Goal: Find contact information: Find contact information

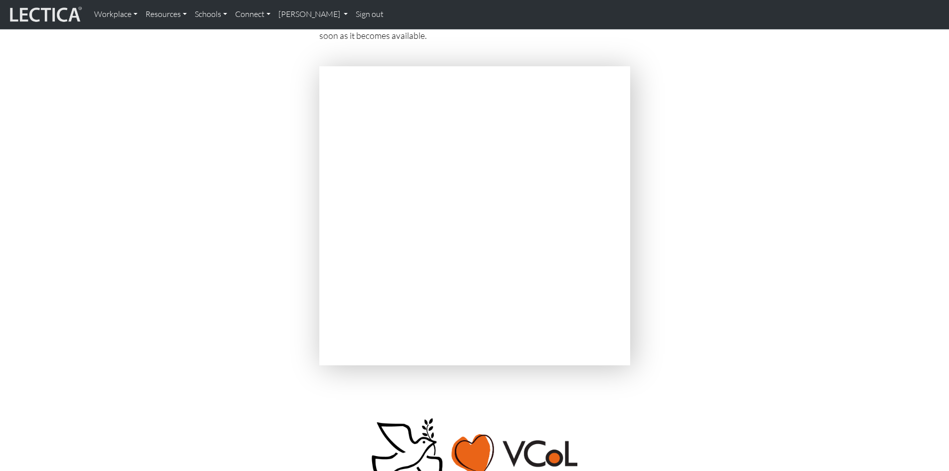
scroll to position [2541, 0]
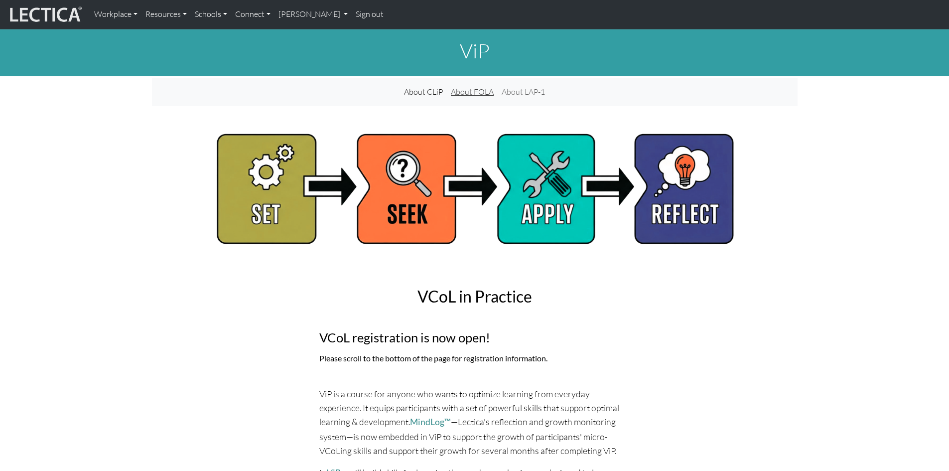
click at [483, 92] on link "About FOLA" at bounding box center [472, 92] width 51 height 20
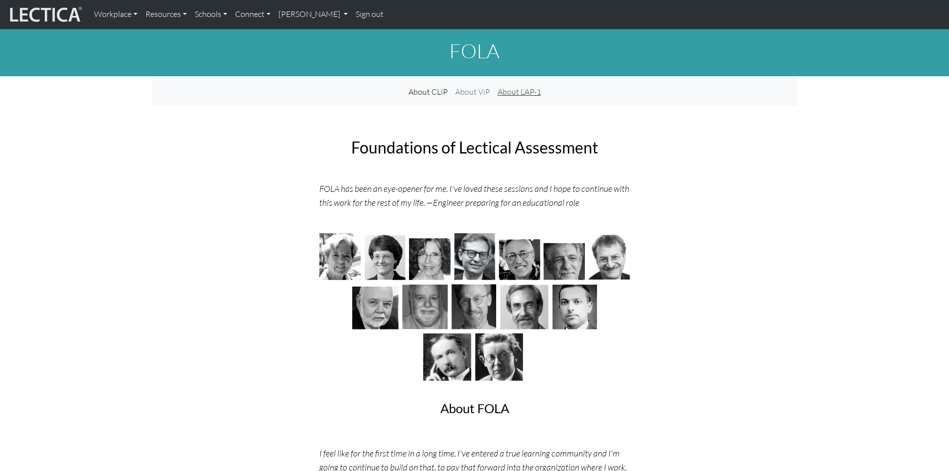
click at [519, 90] on link "About LAP-1" at bounding box center [519, 92] width 51 height 20
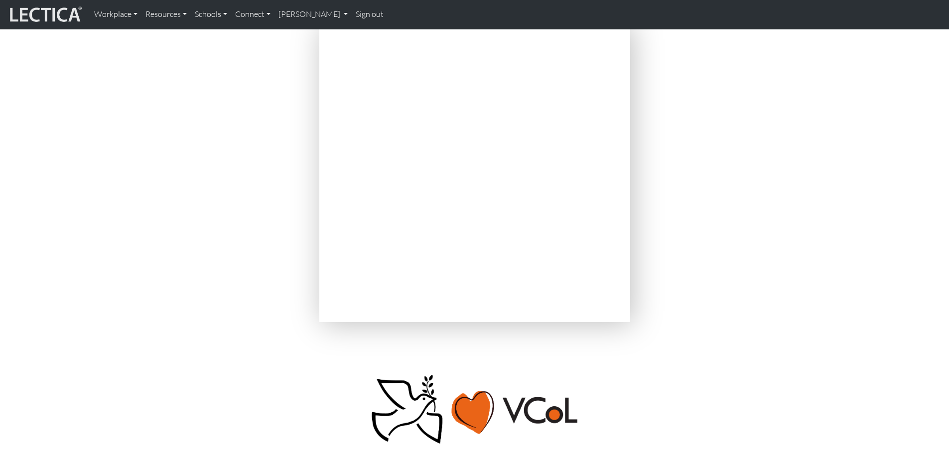
scroll to position [2591, 0]
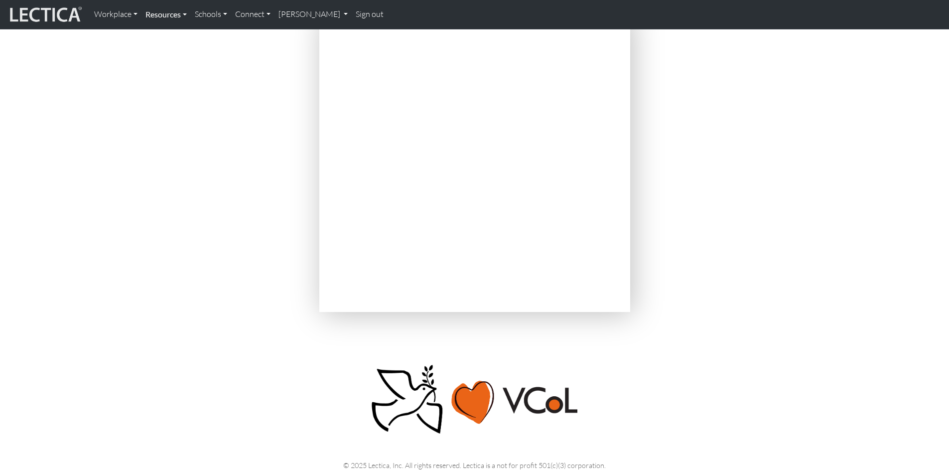
click at [164, 16] on link "Resources" at bounding box center [165, 14] width 49 height 21
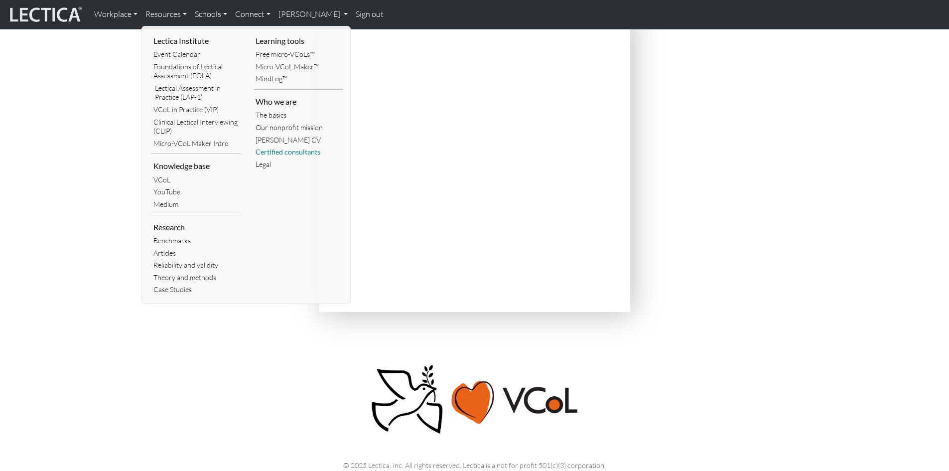
click at [283, 150] on link "Certified consultants" at bounding box center [298, 152] width 90 height 12
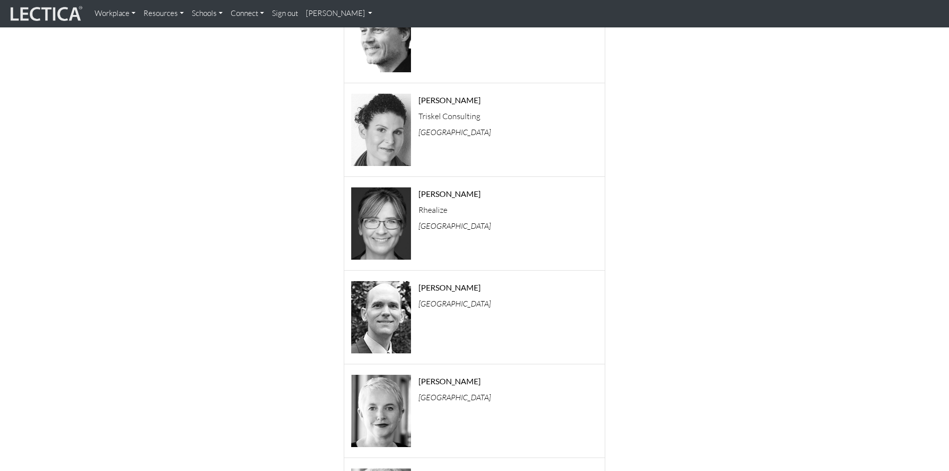
scroll to position [299, 0]
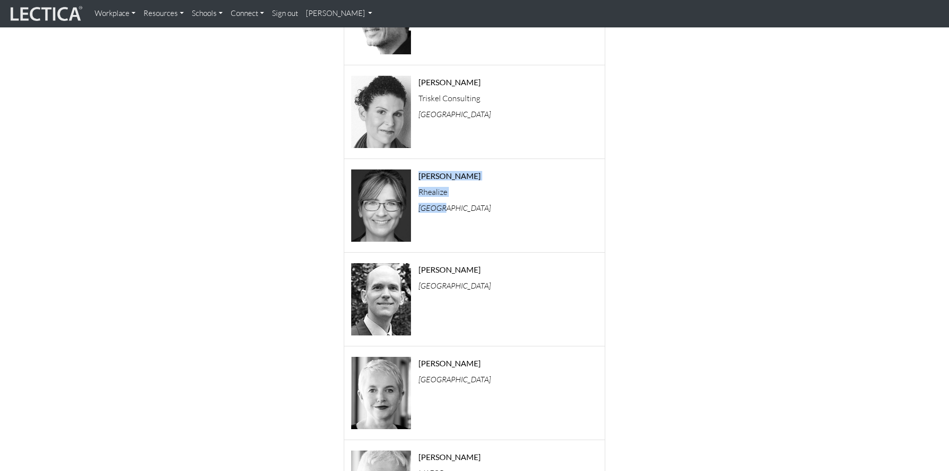
drag, startPoint x: 432, startPoint y: 206, endPoint x: 400, endPoint y: 160, distance: 55.4
click at [400, 160] on div "Dona Baker Rhealize Canada" at bounding box center [474, 206] width 261 height 94
copy div "Dona Baker Rhealize Canada"
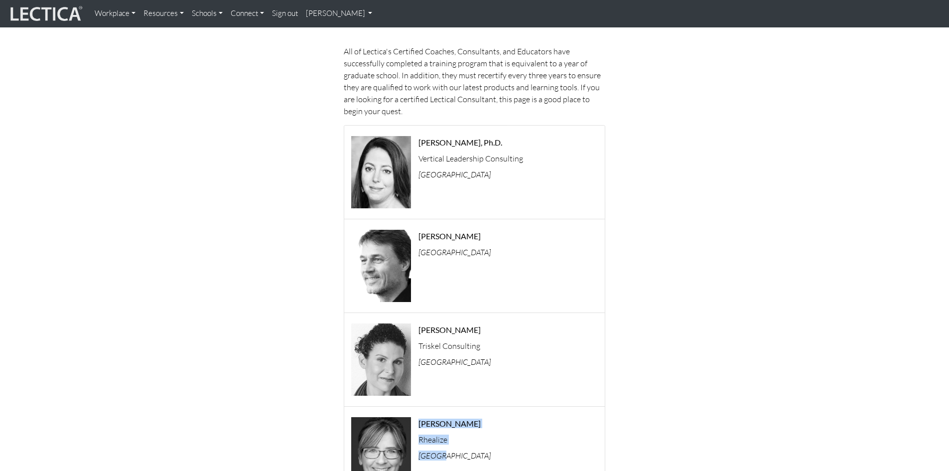
scroll to position [50, 0]
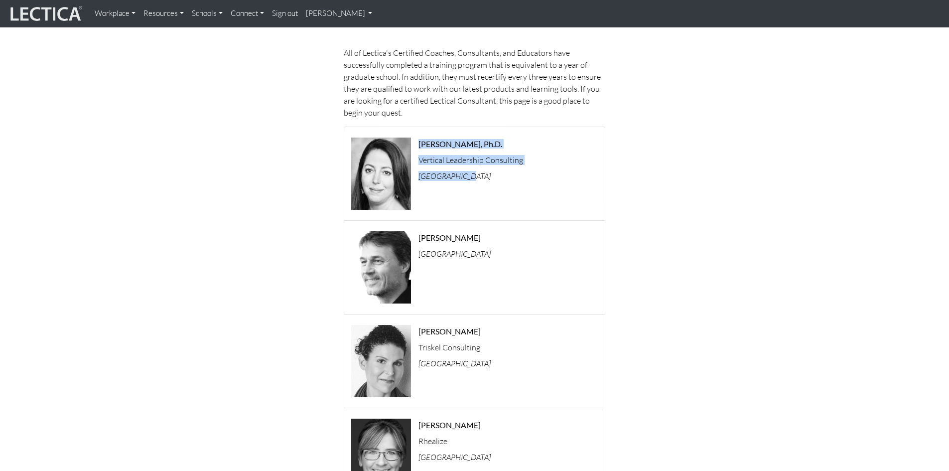
drag, startPoint x: 471, startPoint y: 179, endPoint x: 418, endPoint y: 141, distance: 66.1
click at [418, 141] on div "Rebecca Andree, Ph.D. Vertical Leadership Consulting United States" at bounding box center [511, 174] width 201 height 79
copy div "Rebecca Andree, Ph.D. Vertical Leadership Consulting United States"
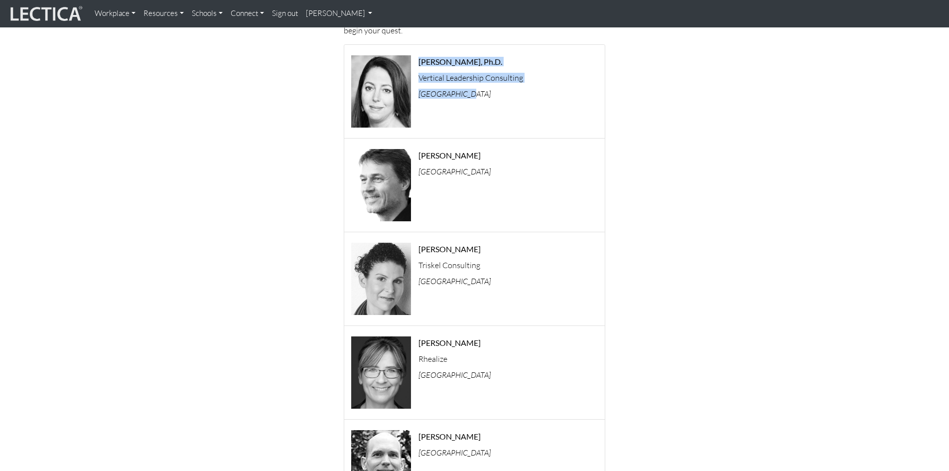
scroll to position [149, 0]
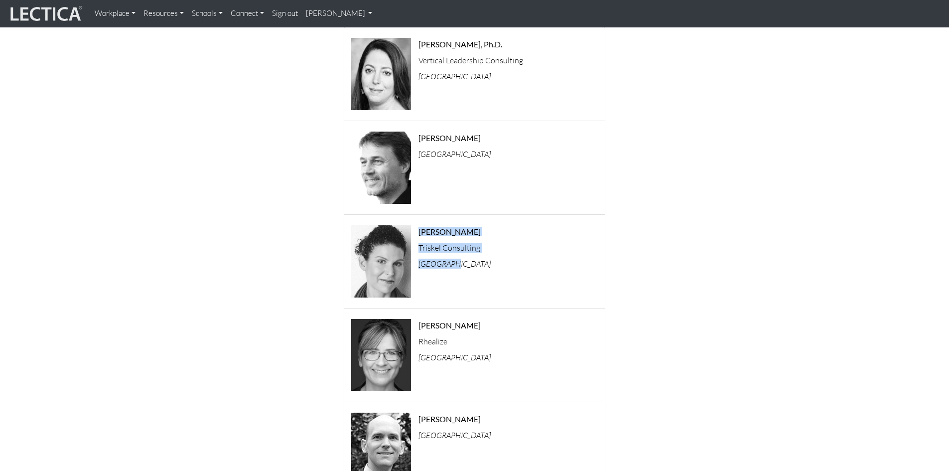
drag, startPoint x: 465, startPoint y: 267, endPoint x: 414, endPoint y: 230, distance: 62.9
click at [414, 230] on div "Bridget Blackford Triskel Consulting Australia" at bounding box center [511, 262] width 201 height 79
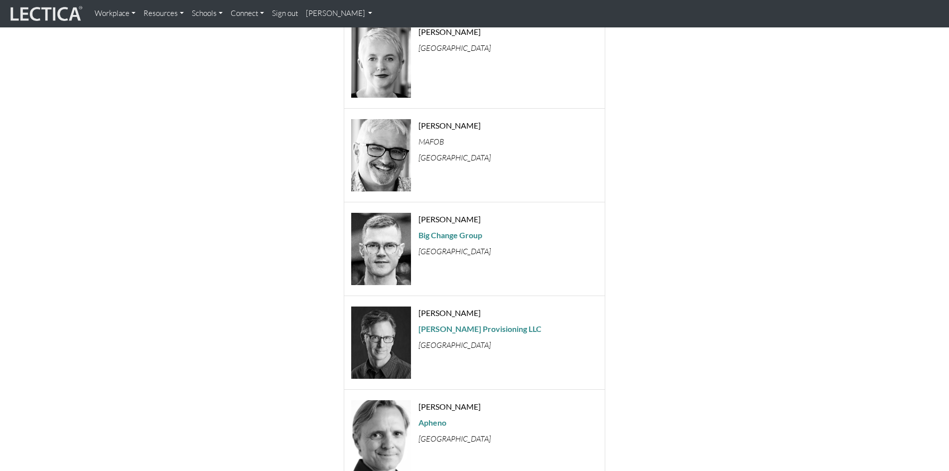
scroll to position [648, 0]
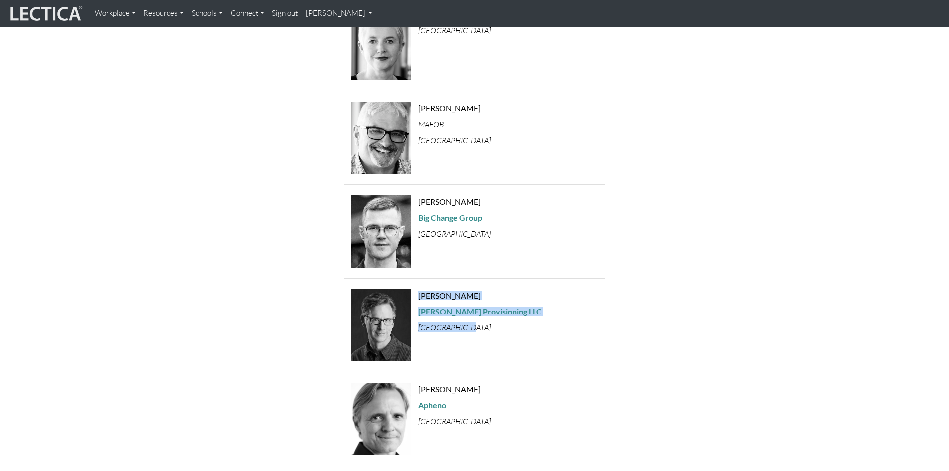
drag, startPoint x: 461, startPoint y: 329, endPoint x: 414, endPoint y: 290, distance: 61.2
click at [414, 290] on div "Fred Jones Jones Provisioning LLC United States" at bounding box center [511, 325] width 201 height 79
copy div "Fred Jones Jones Provisioning LLC United States"
click at [458, 313] on strong "Jones Provisioning LLC" at bounding box center [480, 310] width 123 height 9
